Goal: Task Accomplishment & Management: Manage account settings

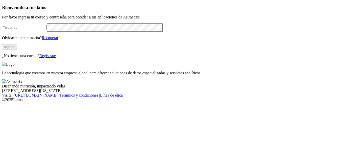
type input "aaron.jimenez@premexcorp.com"
click at [17, 49] on button "Ingresa" at bounding box center [9, 46] width 15 height 5
